Goal: Transaction & Acquisition: Purchase product/service

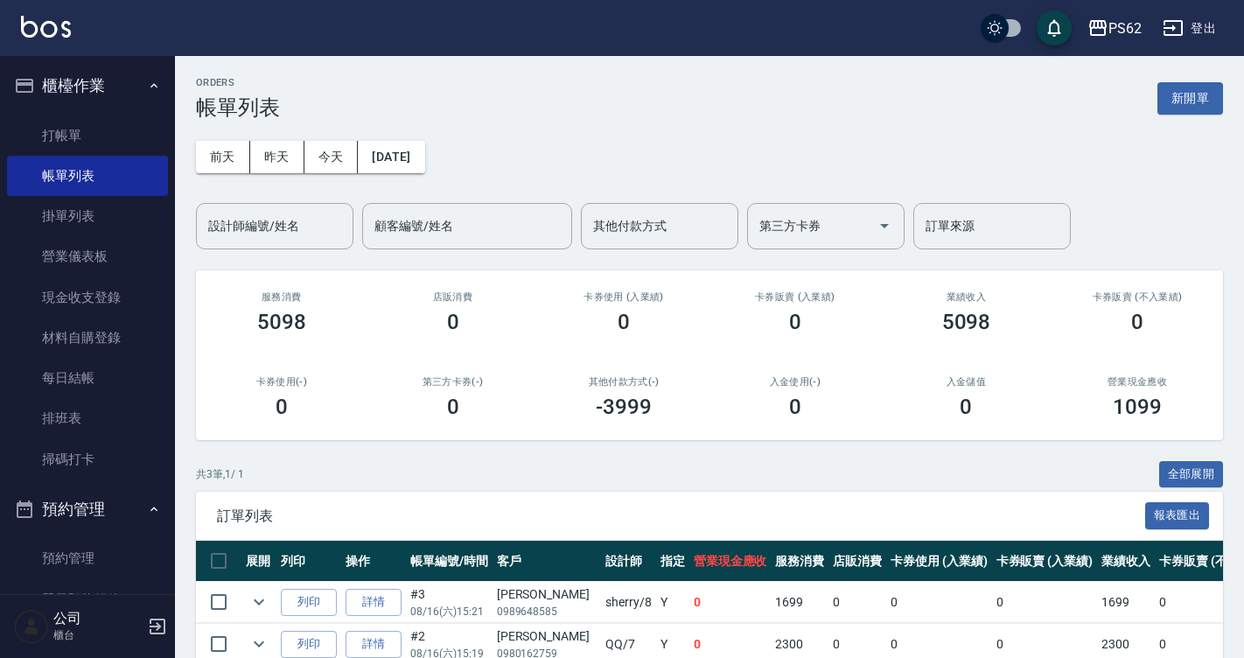
scroll to position [131, 0]
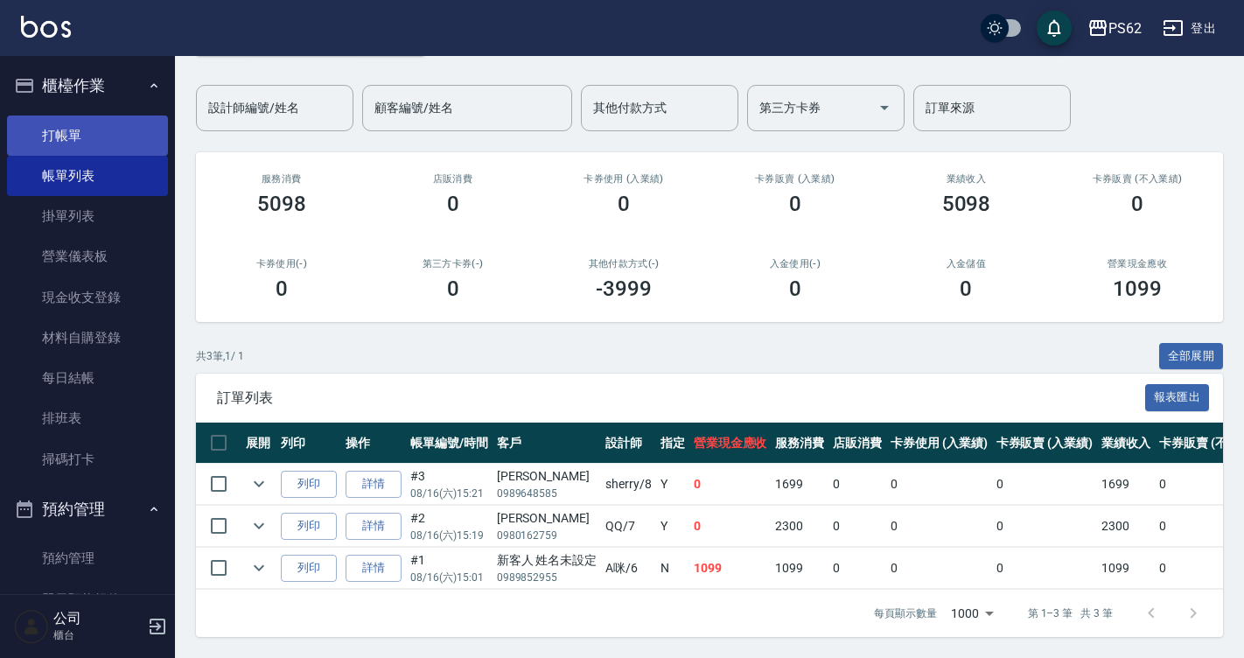
click at [123, 136] on link "打帳單" at bounding box center [87, 135] width 161 height 40
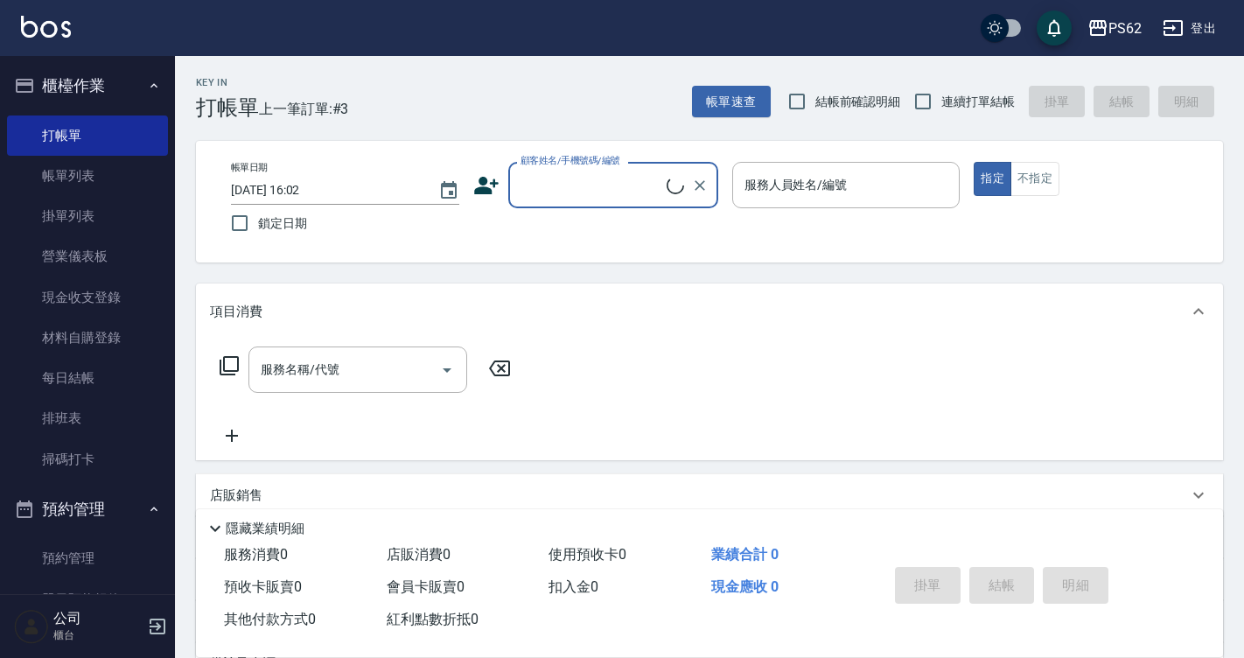
click at [544, 178] on input "顧客姓名/手機號碼/編號" at bounding box center [591, 185] width 150 height 31
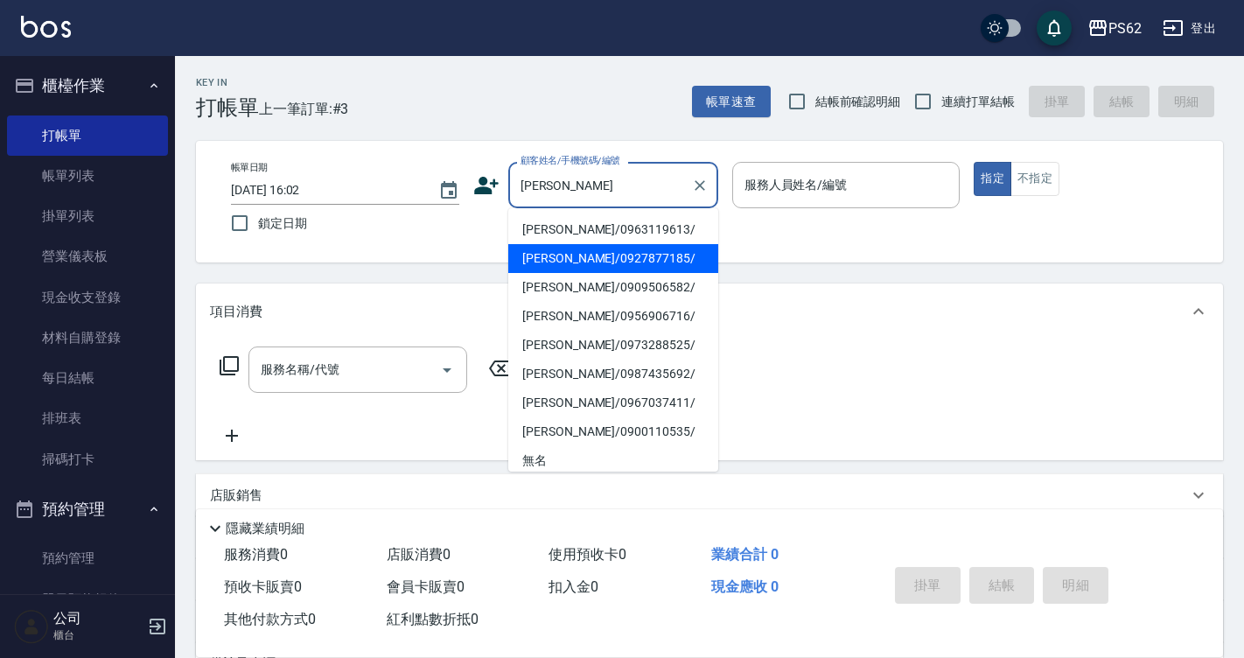
type input "[PERSON_NAME]/0927877185/"
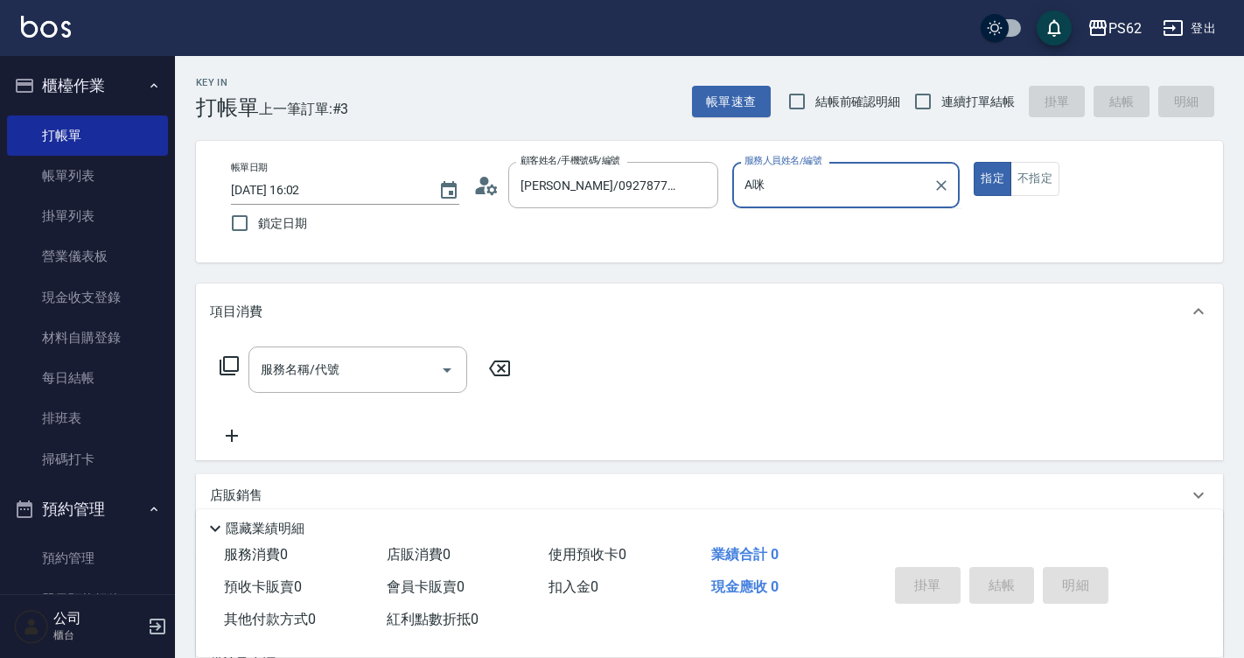
type input "A"
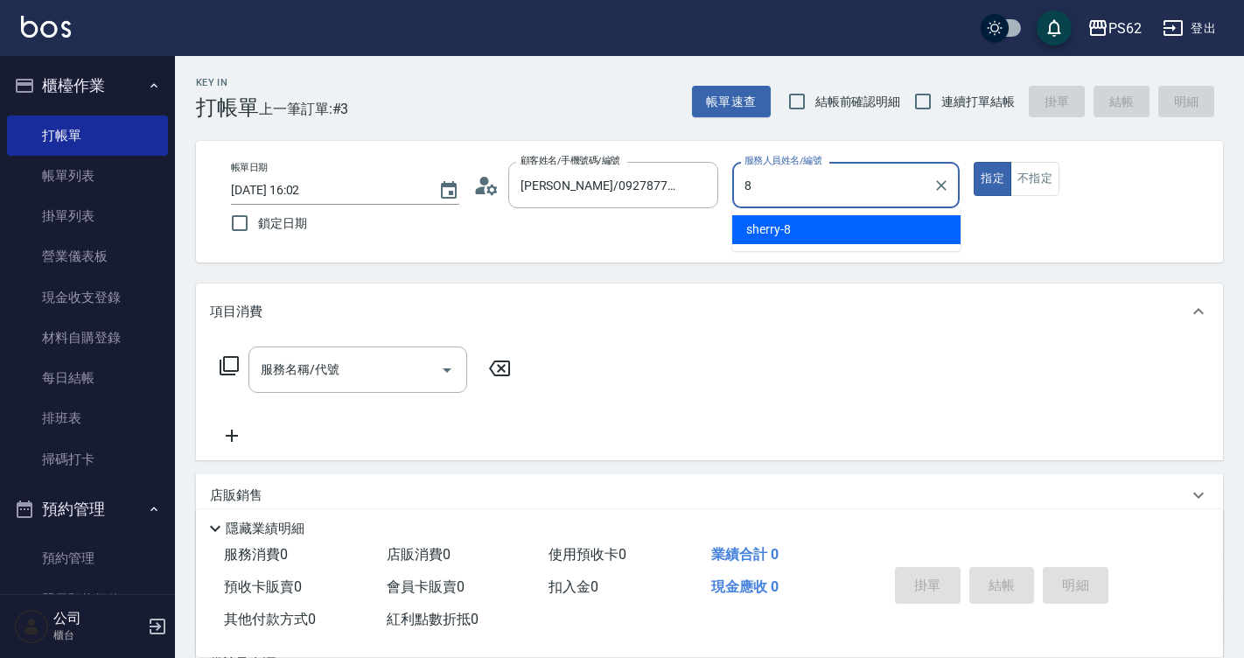
type input "sherry-8"
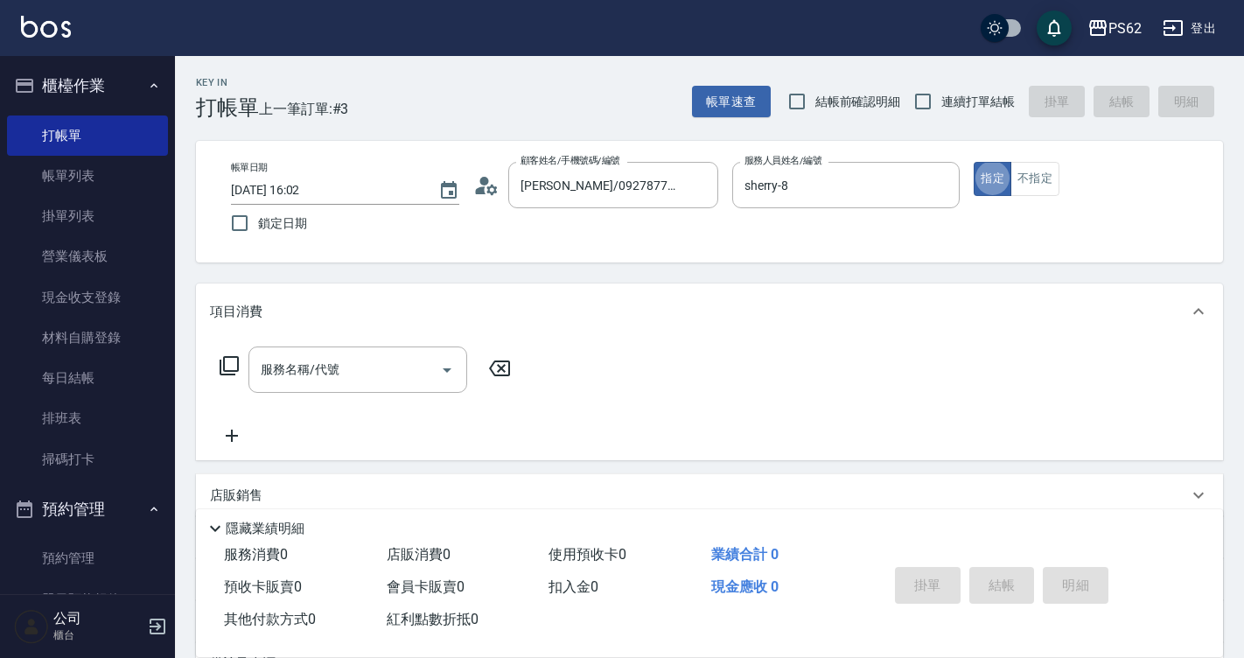
type button "true"
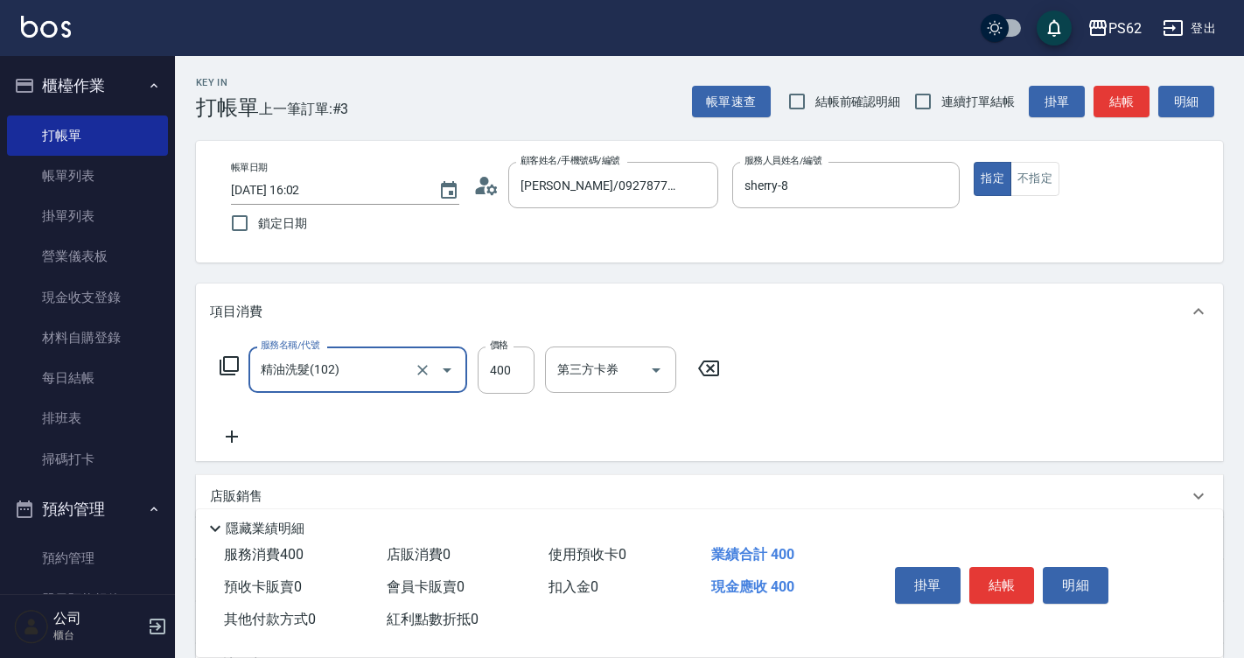
type input "精油洗髮(102)"
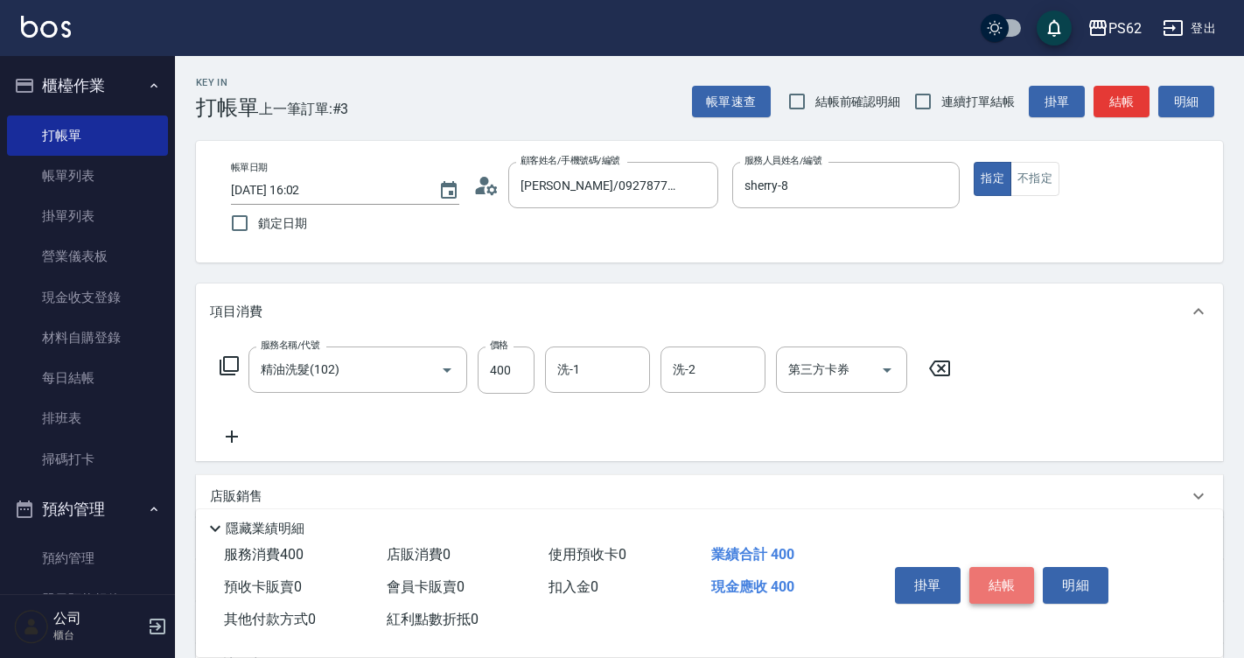
click at [1019, 567] on button "結帳" at bounding box center [1002, 585] width 66 height 37
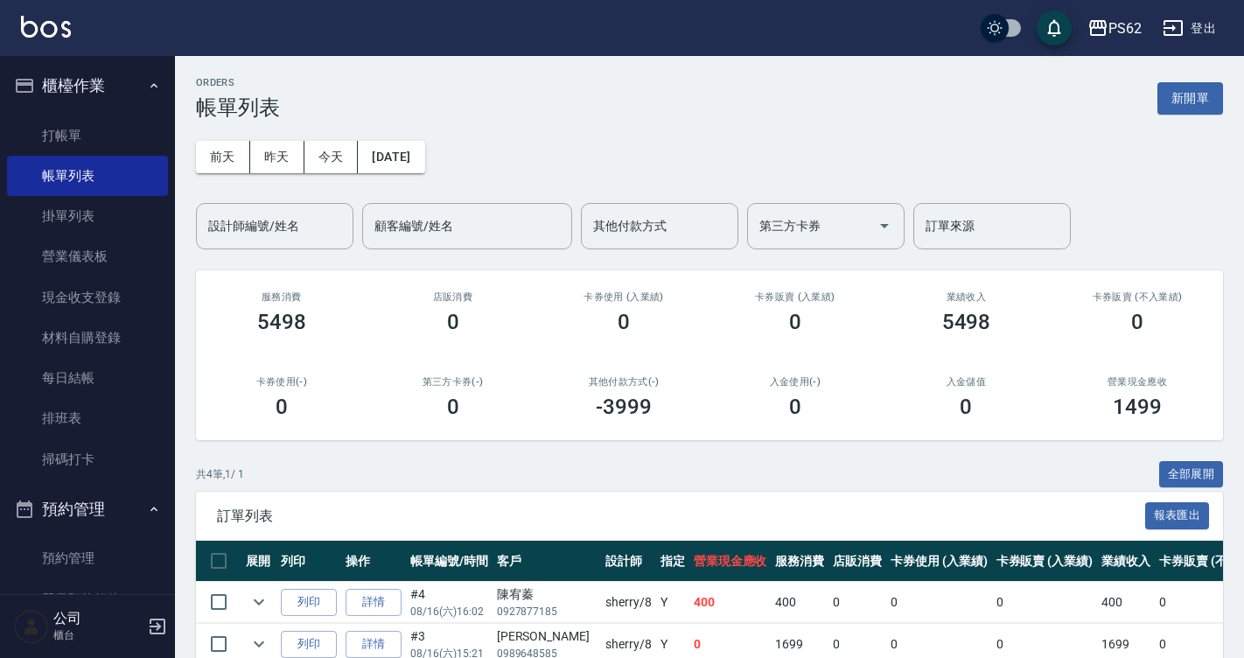
drag, startPoint x: 0, startPoint y: 541, endPoint x: 0, endPoint y: 510, distance: 30.6
click at [0, 541] on html "PS62 登出 櫃檯作業 打帳單 帳單列表 掛單列表 營業儀表板 現金收支登錄 材料自購登錄 每日結帳 排班表 掃碼打卡 預約管理 預約管理 單日預約紀錄 單…" at bounding box center [622, 409] width 1244 height 818
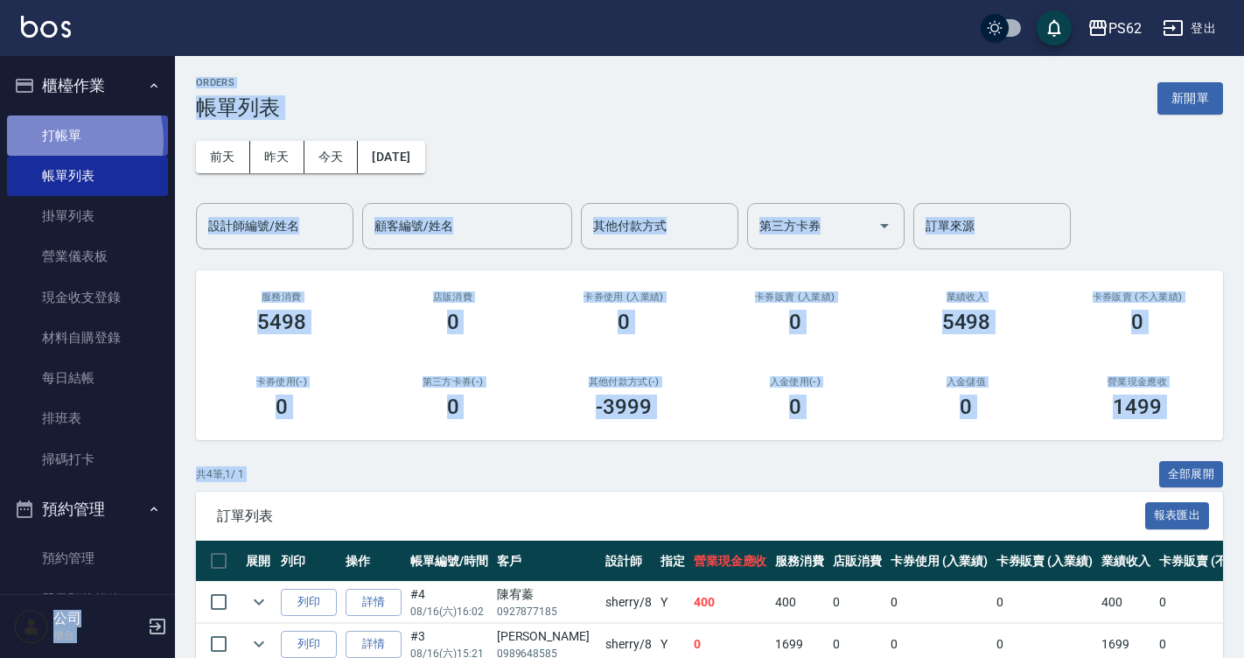
click at [51, 140] on link "打帳單" at bounding box center [87, 135] width 161 height 40
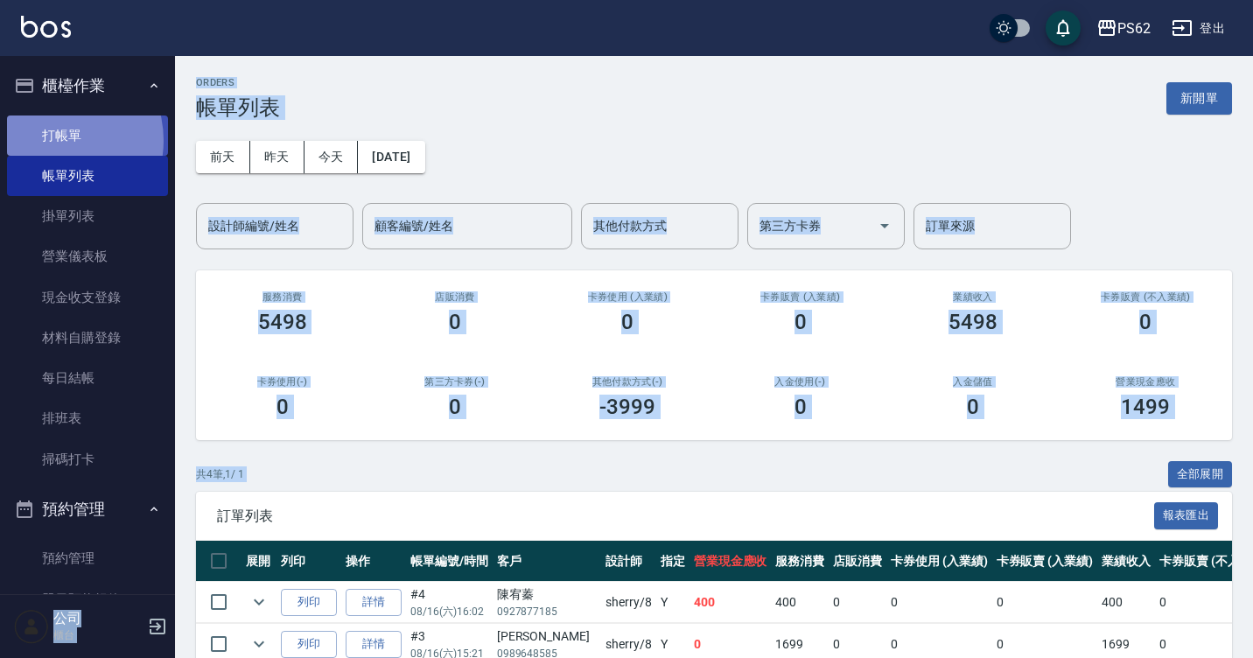
click at [51, 140] on link "打帳單" at bounding box center [87, 135] width 161 height 40
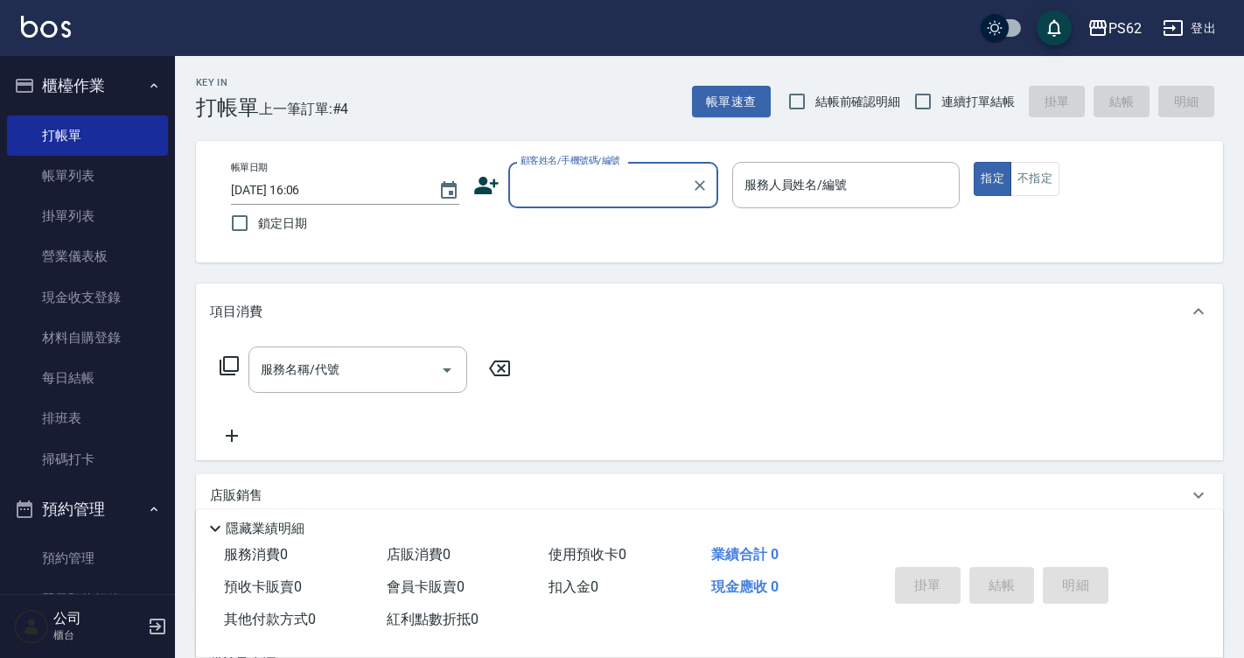
click at [556, 171] on input "顧客姓名/手機號碼/編號" at bounding box center [600, 185] width 168 height 31
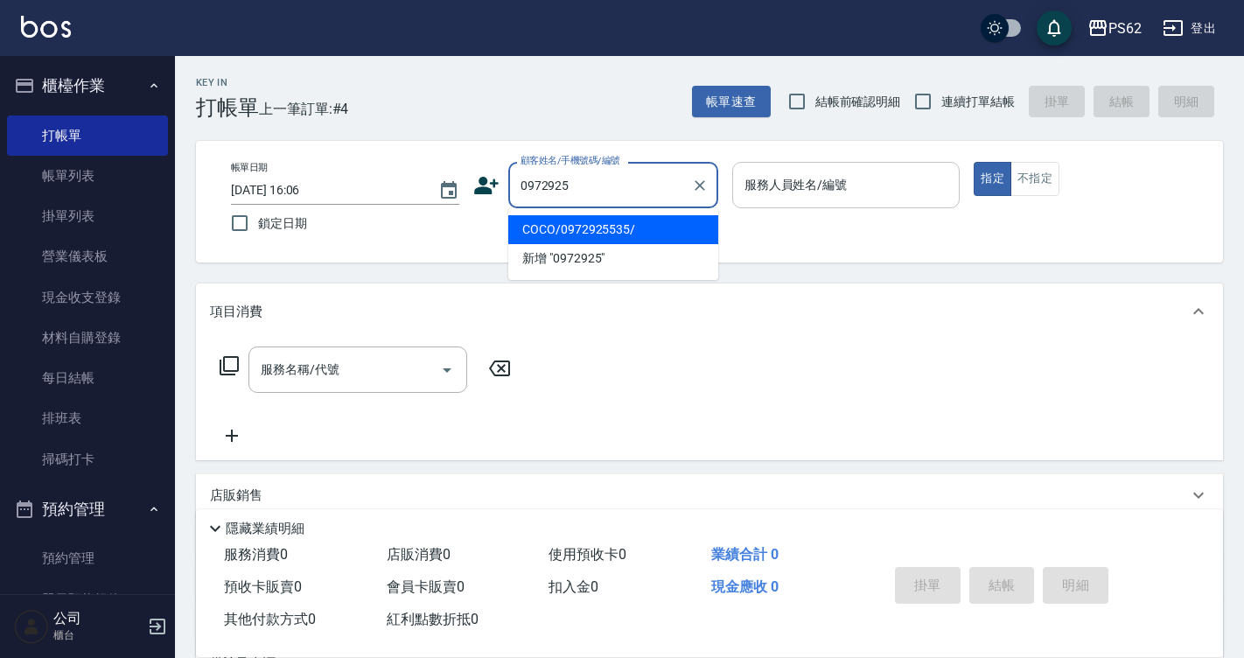
type input "COCO/0972925535/"
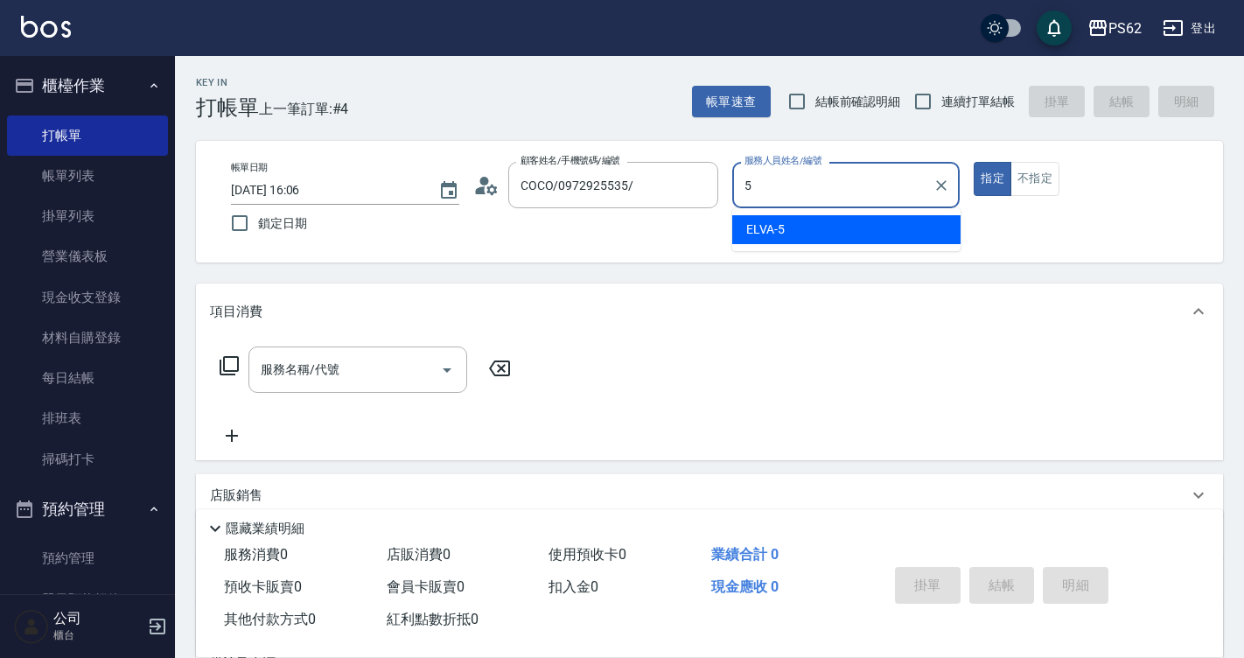
type input "ELVA-5"
type button "true"
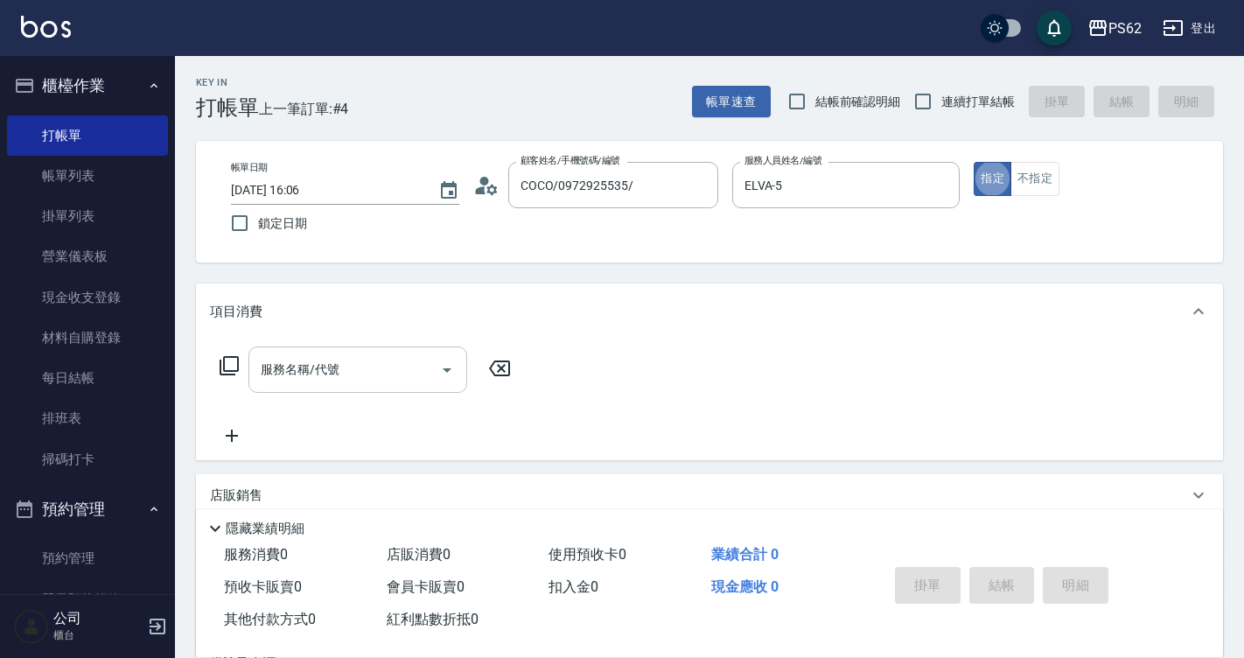
click at [389, 374] on input "服務名稱/代號" at bounding box center [344, 369] width 177 height 31
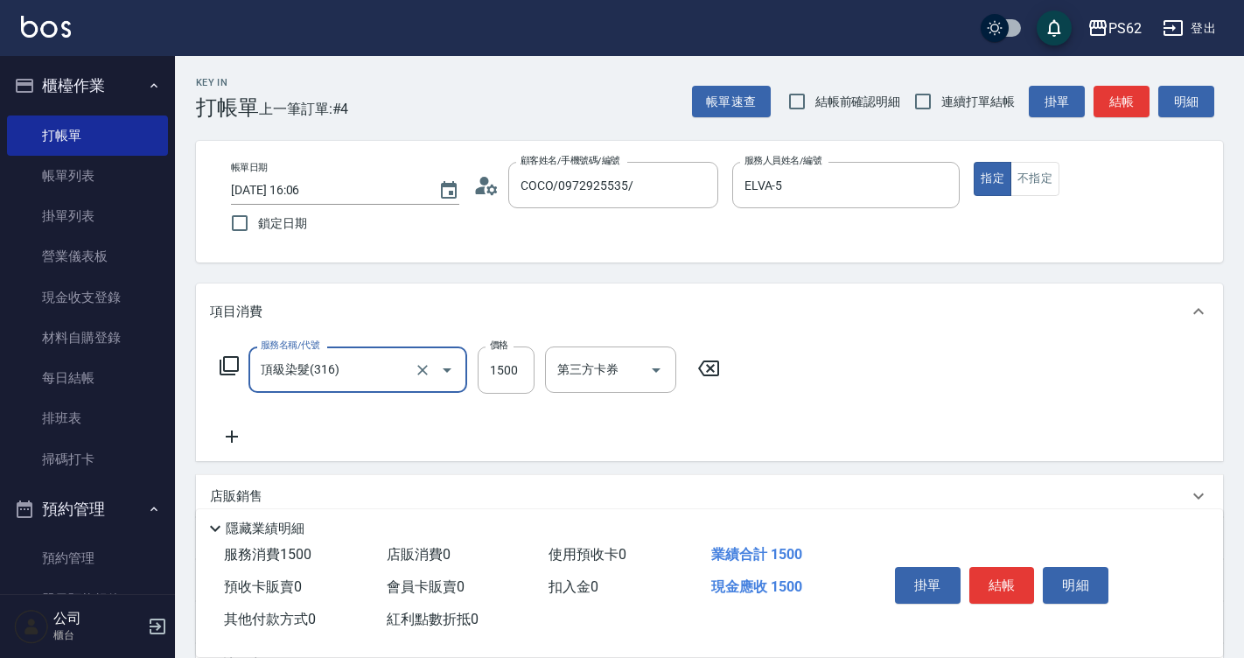
type input "頂級染髮(316)"
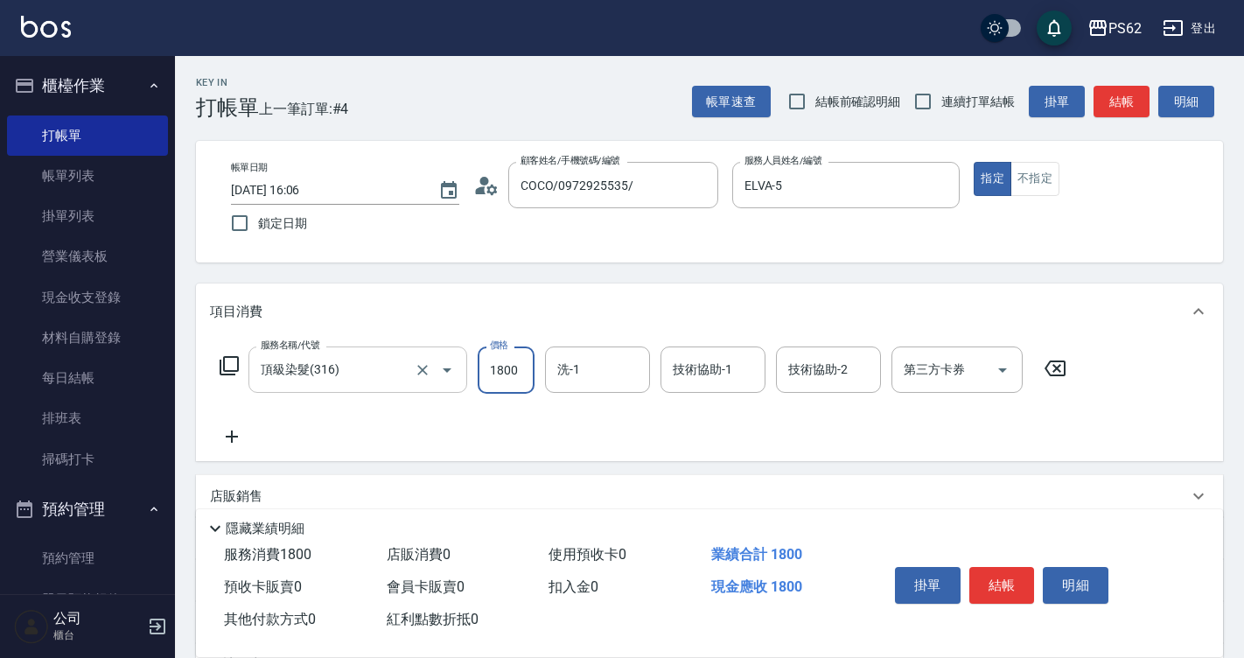
type input "1800"
type input "安安-28"
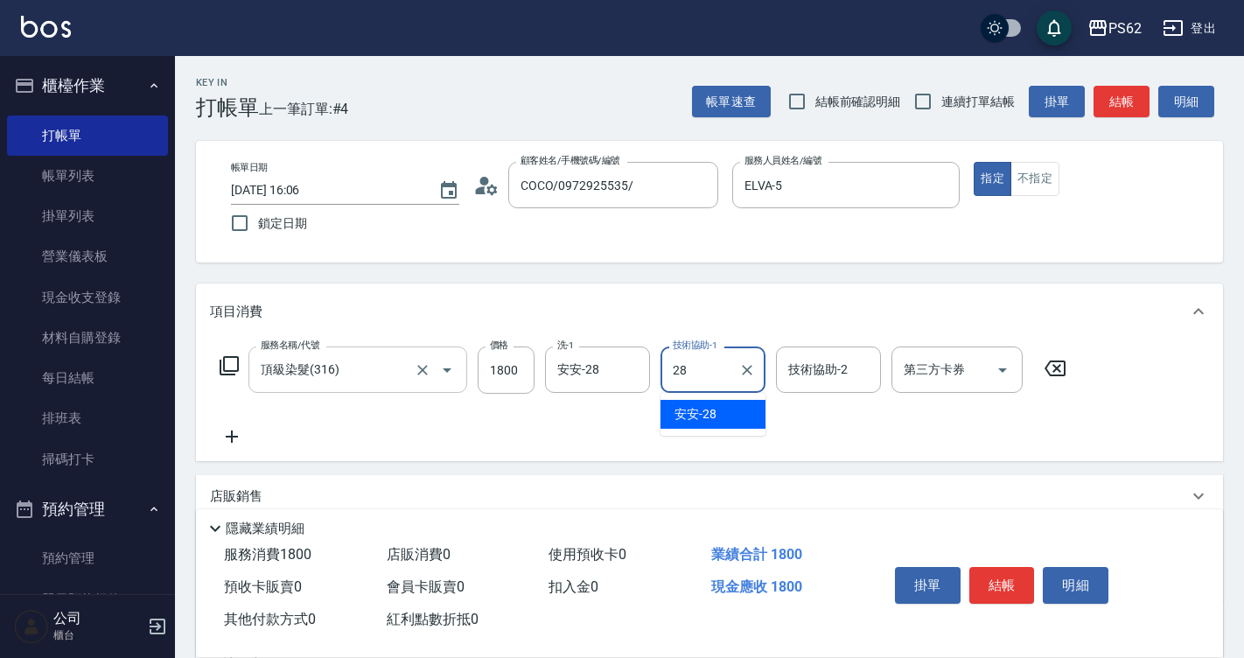
type input "安安-28"
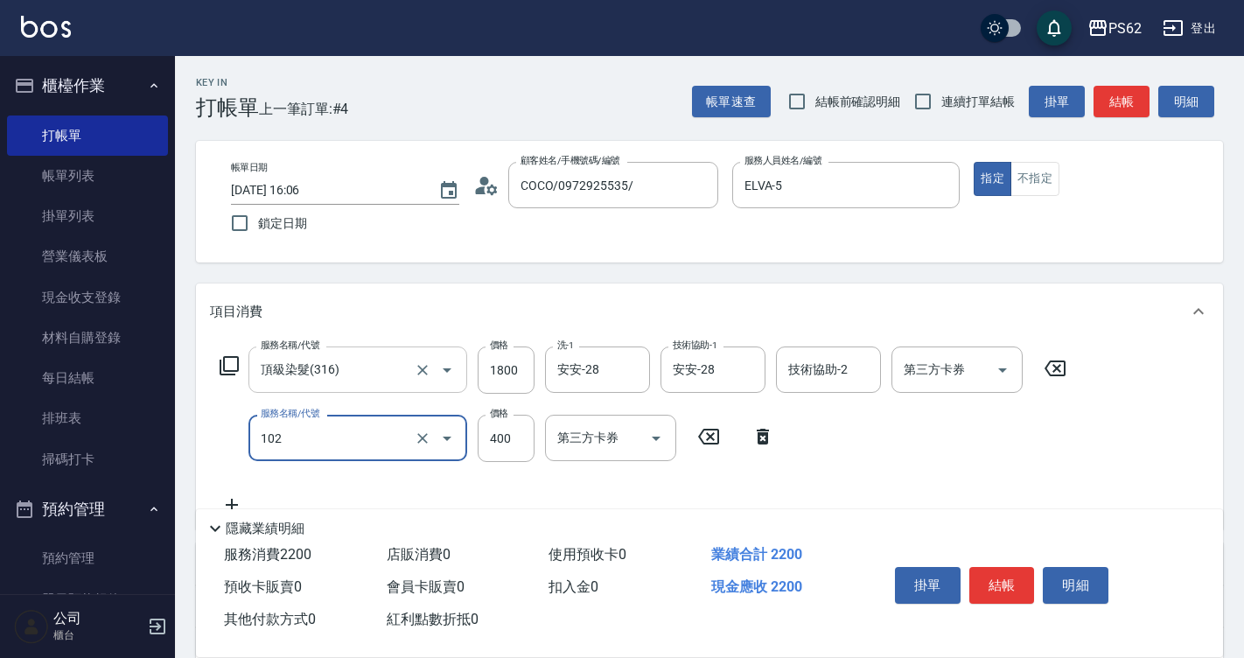
type input "精油洗髮(102)"
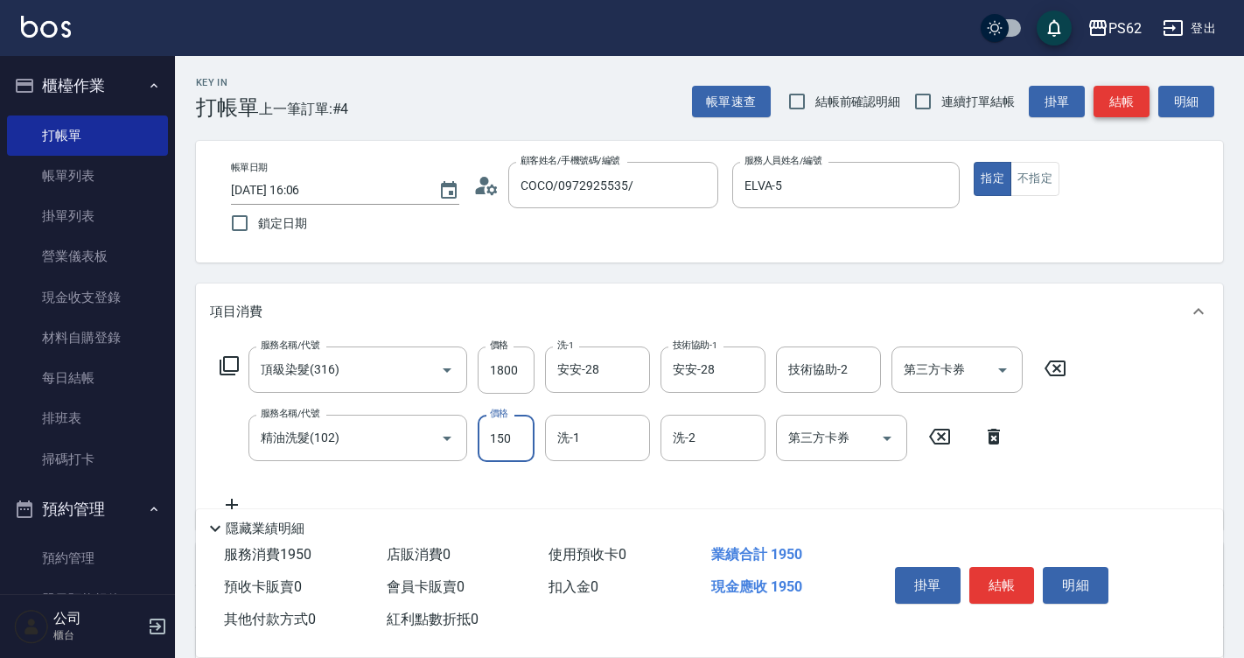
type input "150"
click at [1098, 97] on button "結帳" at bounding box center [1122, 102] width 56 height 32
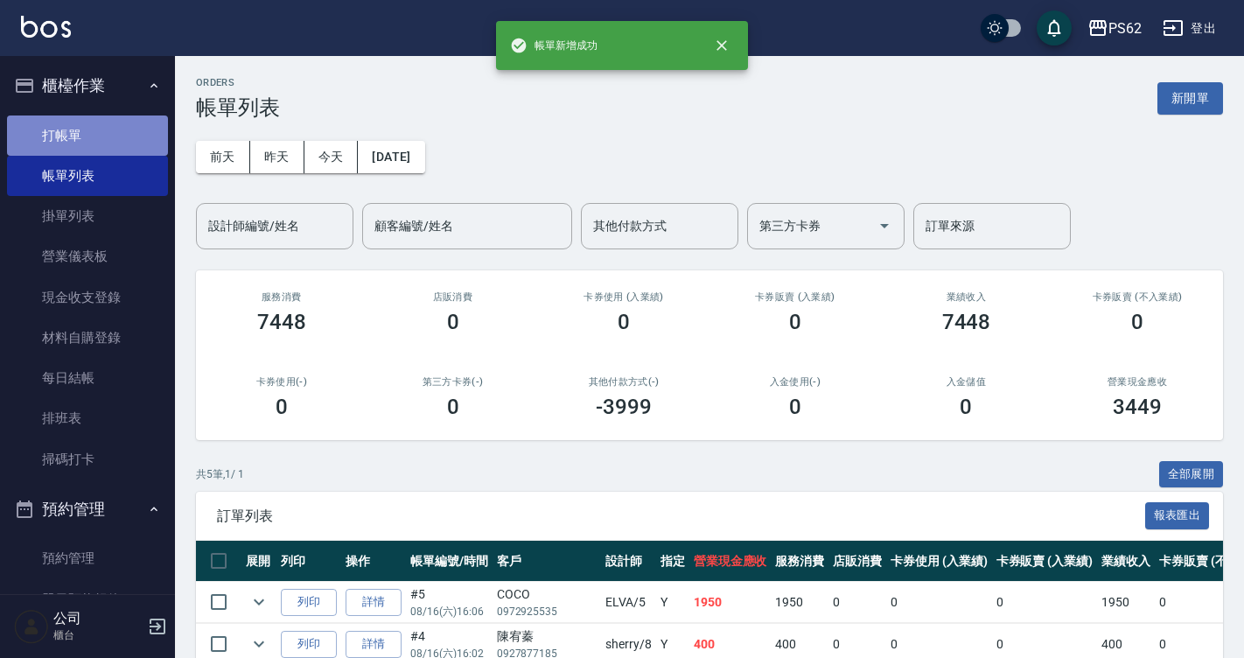
click at [108, 136] on link "打帳單" at bounding box center [87, 135] width 161 height 40
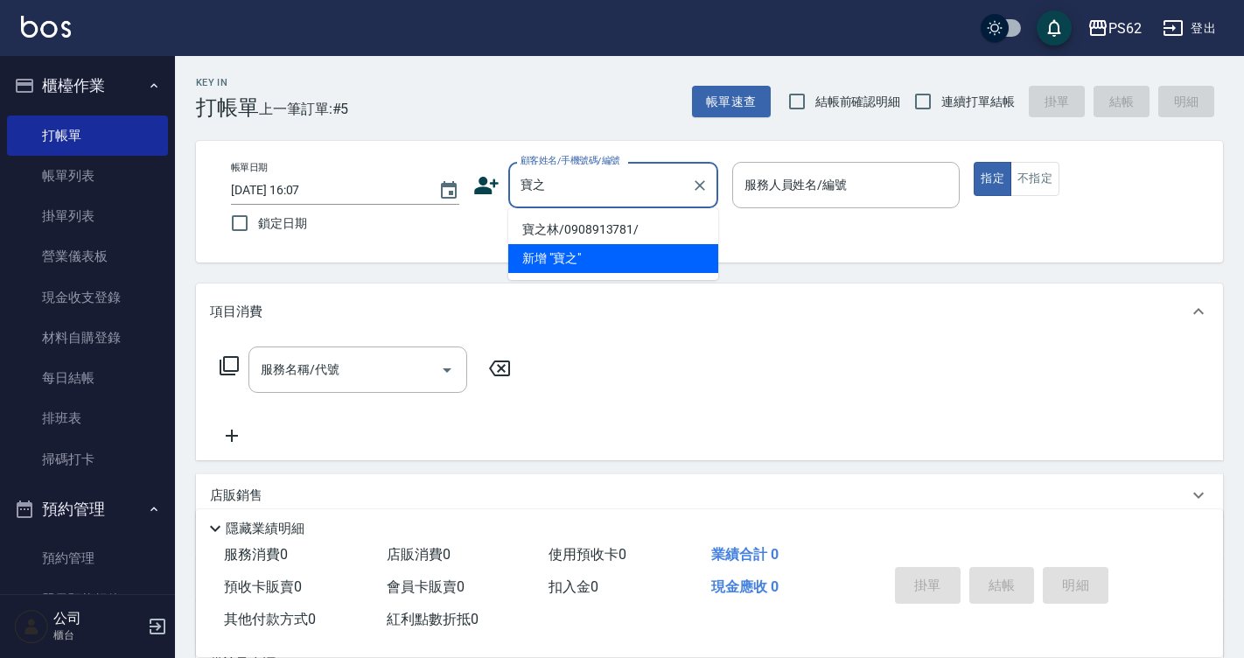
click at [524, 231] on li "寶之林/0908913781/" at bounding box center [613, 229] width 210 height 29
type input "寶之林/0908913781/"
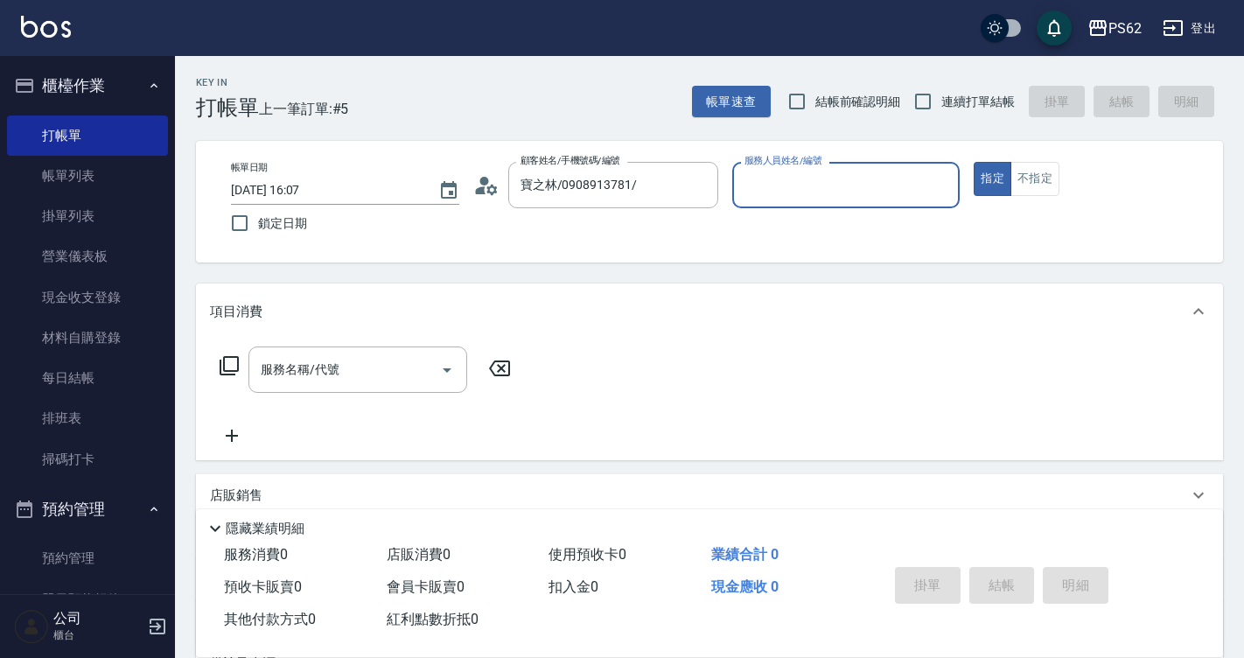
click at [489, 189] on icon at bounding box center [491, 189] width 10 height 10
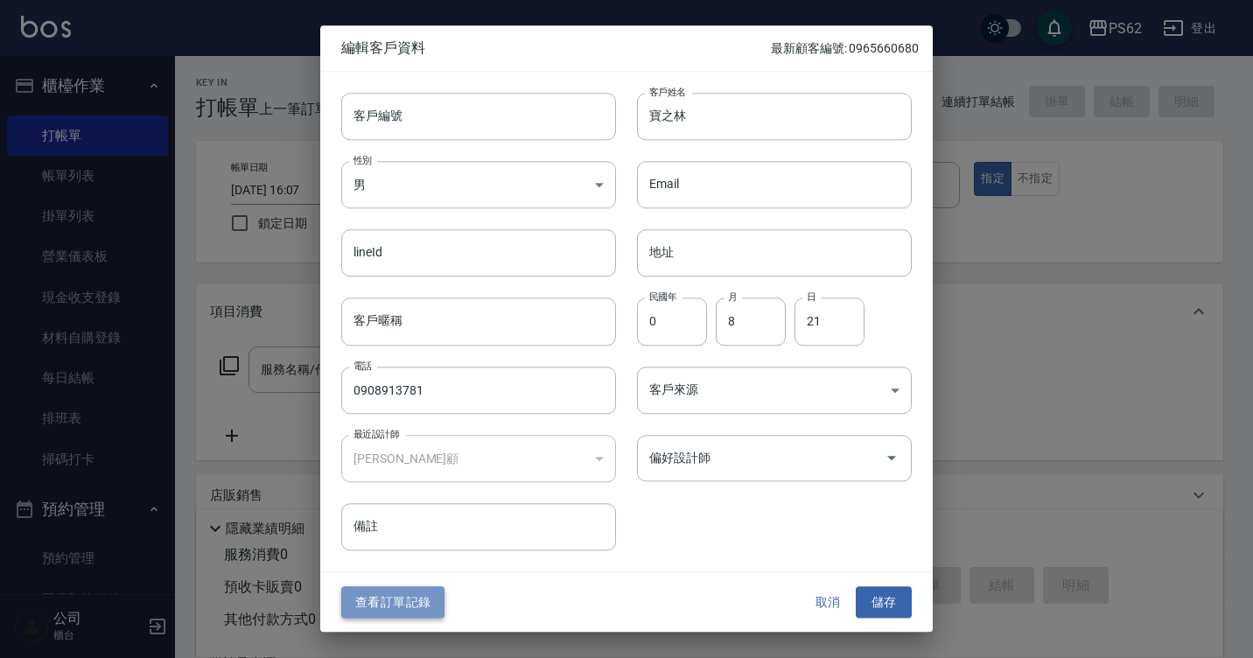
click at [403, 588] on button "查看訂單記錄" at bounding box center [392, 602] width 103 height 32
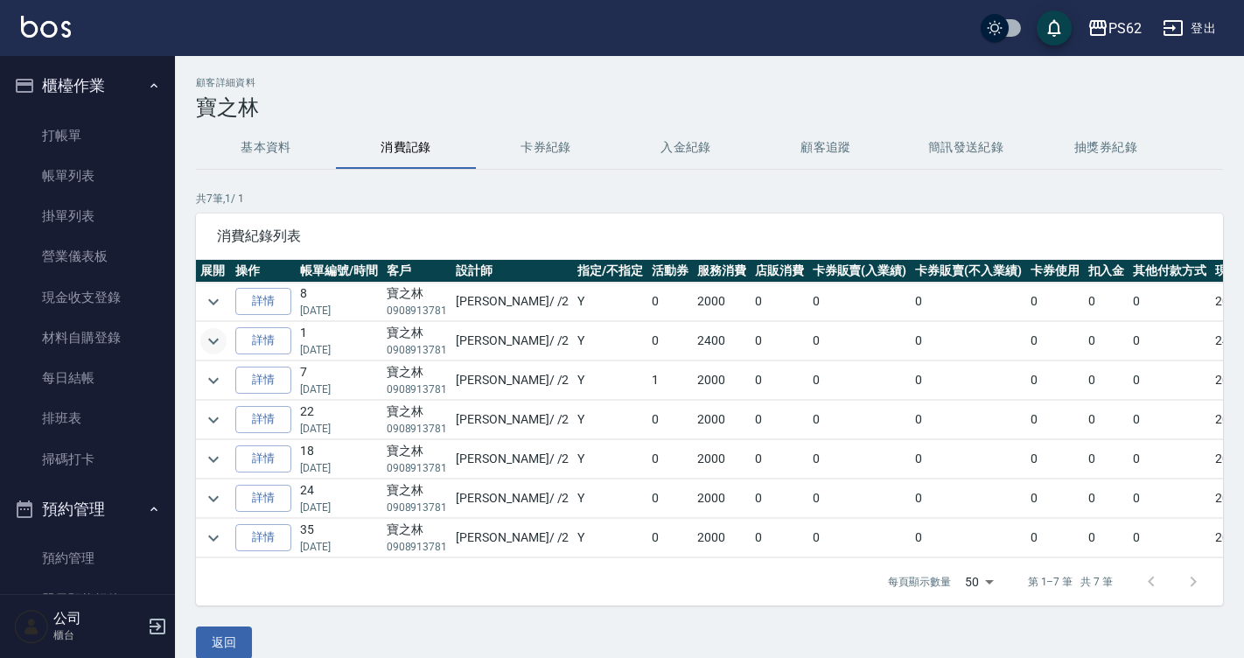
click at [215, 335] on icon "expand row" at bounding box center [213, 341] width 21 height 21
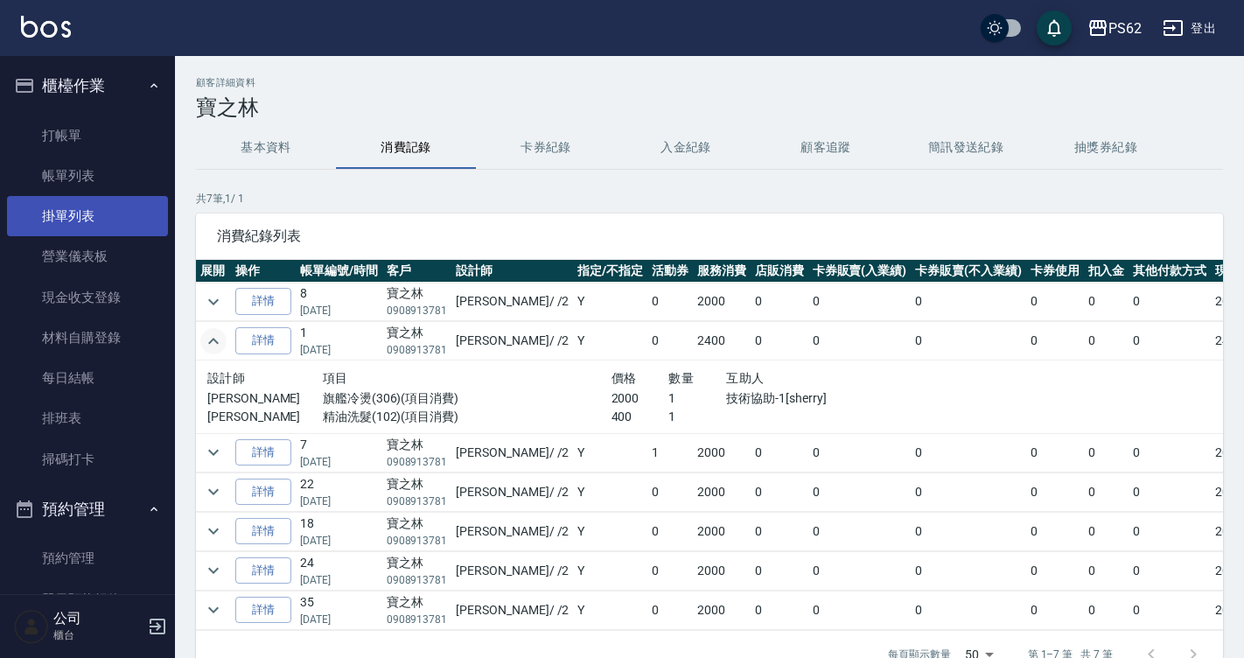
click at [88, 197] on link "掛單列表" at bounding box center [87, 216] width 161 height 40
